Goal: Obtain resource: Obtain resource

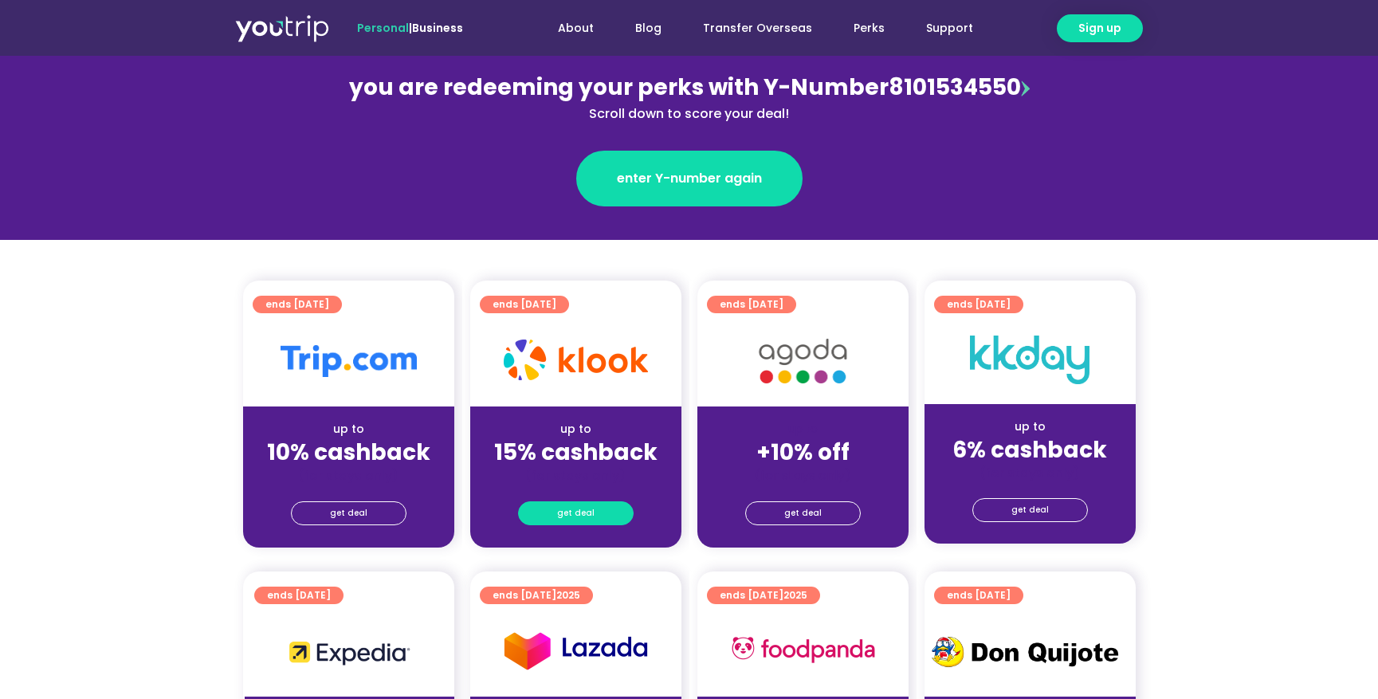
click at [590, 512] on span "get deal" at bounding box center [575, 513] width 37 height 22
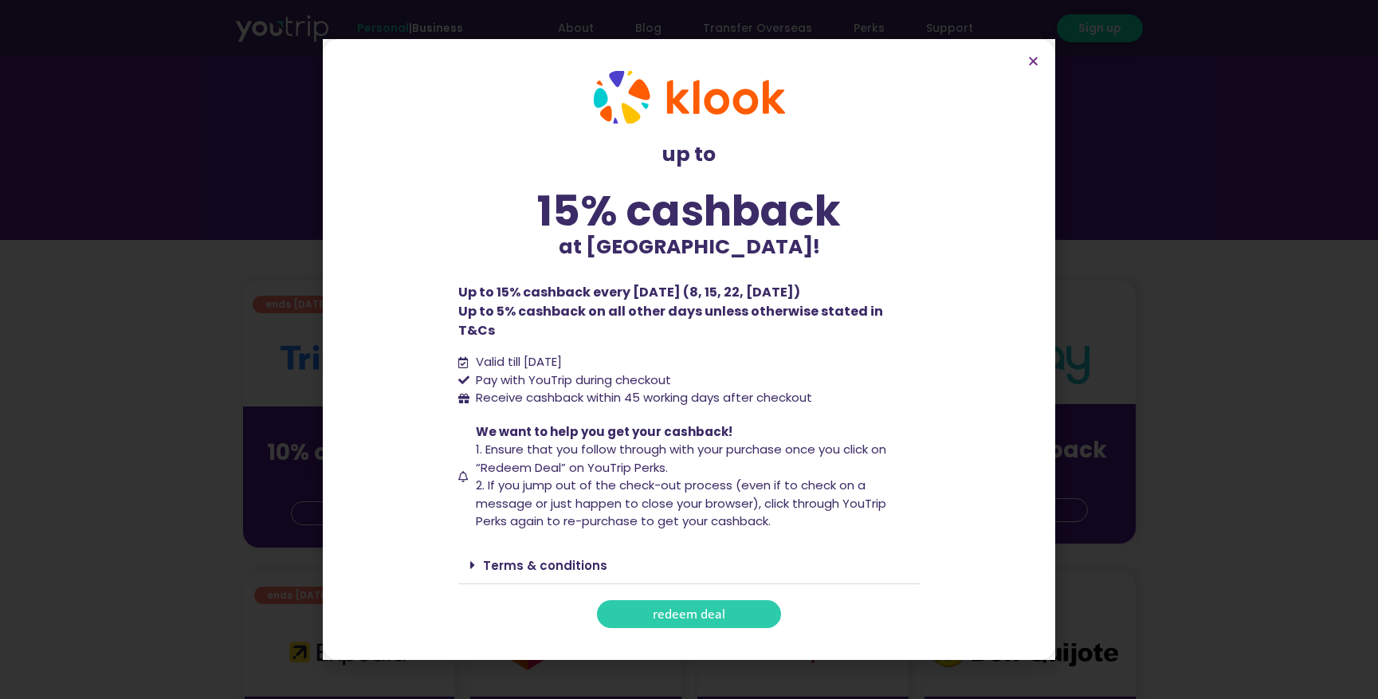
click at [708, 610] on span "redeem deal" at bounding box center [689, 614] width 73 height 12
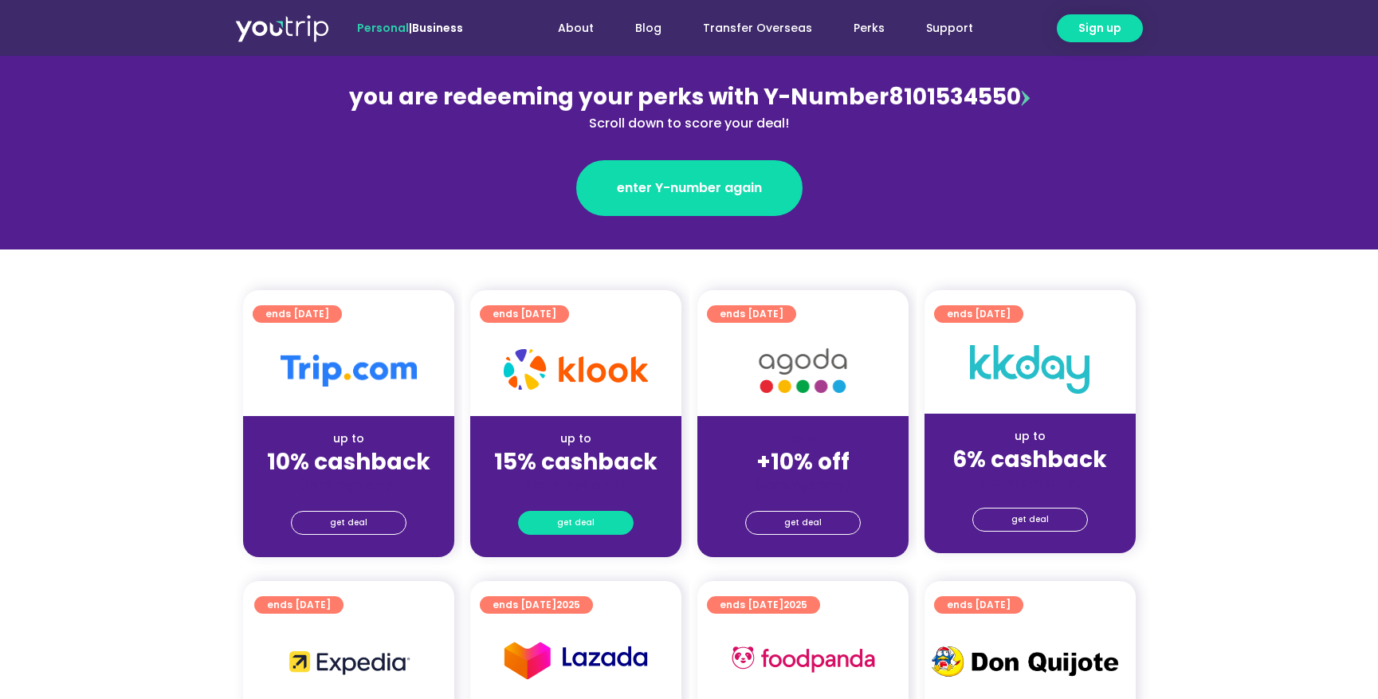
click at [583, 517] on span "get deal" at bounding box center [575, 523] width 37 height 22
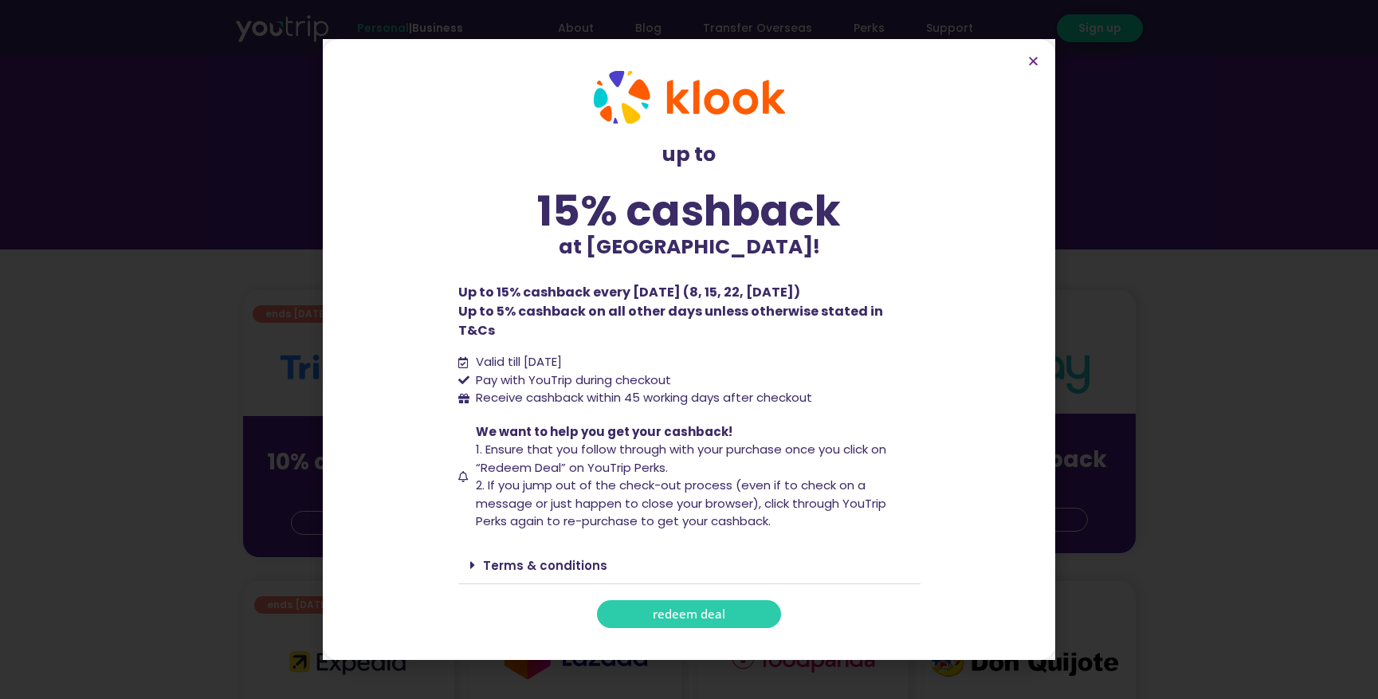
click at [704, 608] on span "redeem deal" at bounding box center [689, 614] width 73 height 12
